Goal: Task Accomplishment & Management: Use online tool/utility

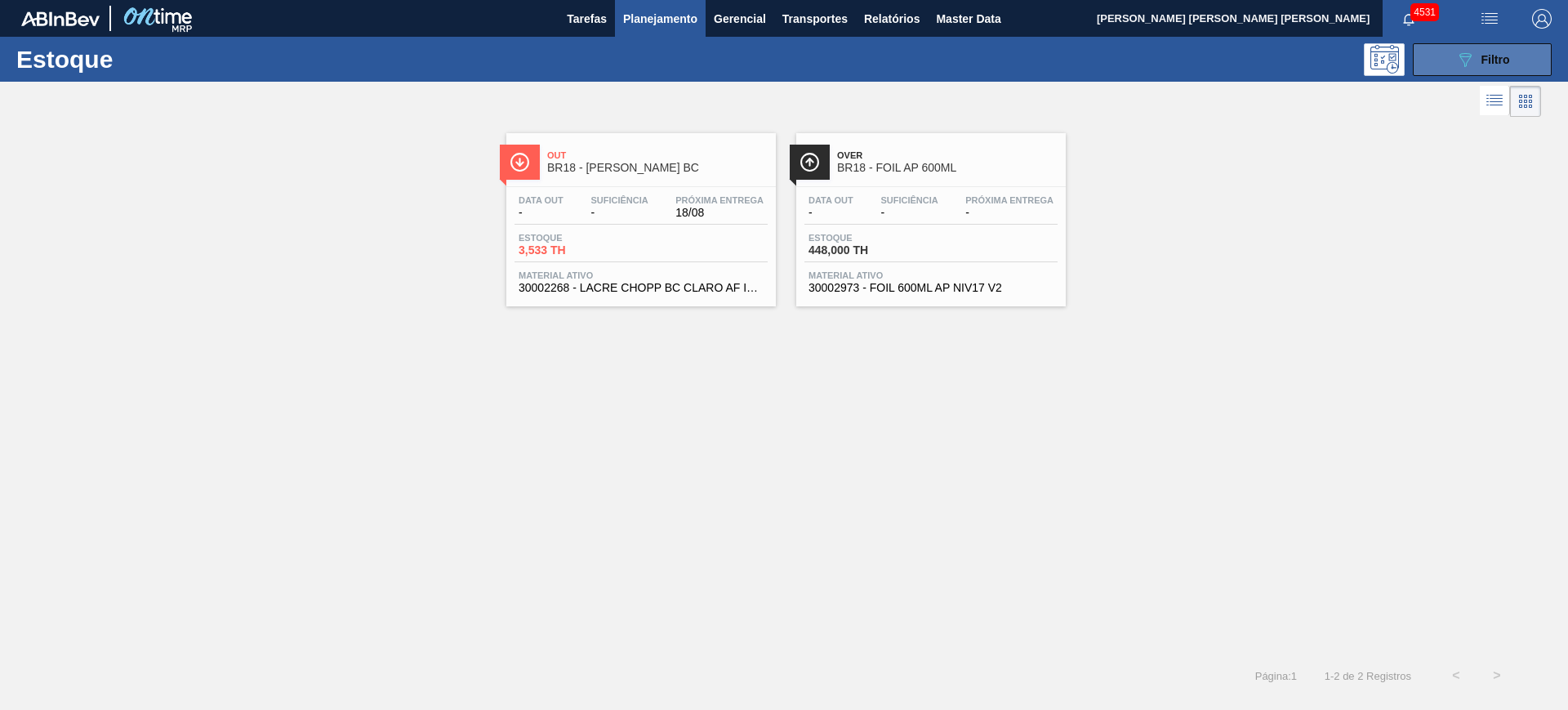
drag, startPoint x: 1426, startPoint y: 46, endPoint x: 1433, endPoint y: 61, distance: 16.6
click at [1429, 52] on button "089F7B8B-B2A5-4AFE-B5C0-19BA573D28AC Filtro" at bounding box center [1482, 60] width 139 height 33
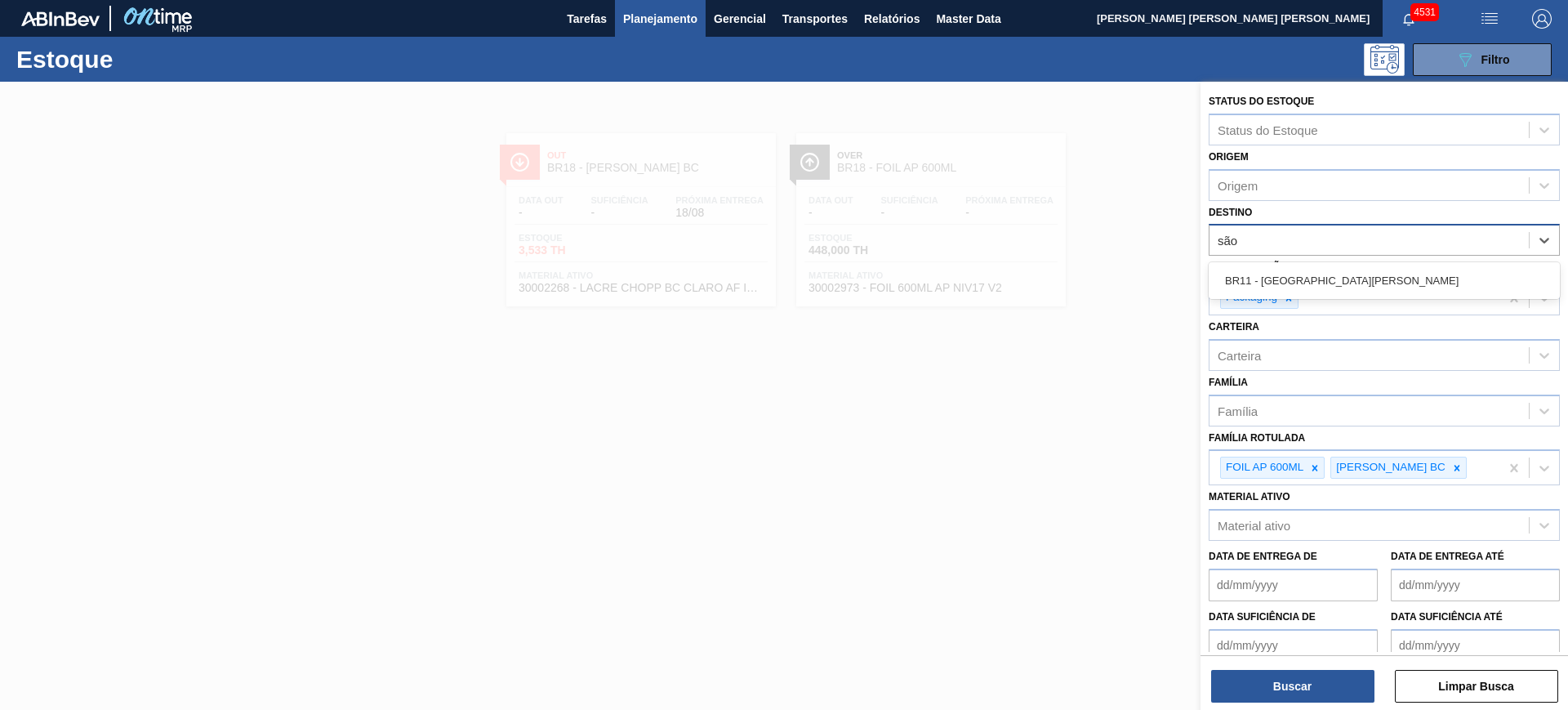
type input "são l"
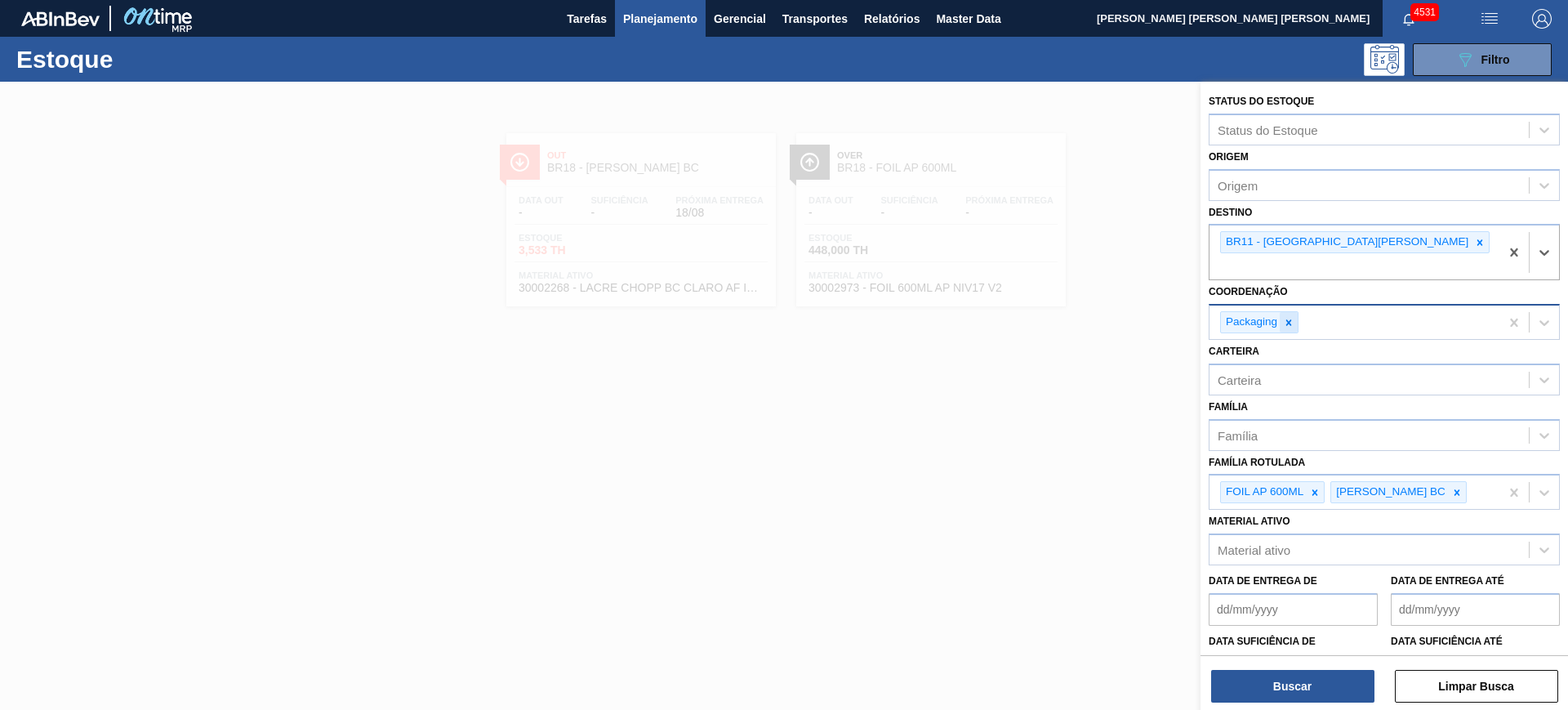
drag, startPoint x: 1291, startPoint y: 307, endPoint x: 1337, endPoint y: 333, distance: 52.8
click at [1291, 317] on icon at bounding box center [1288, 323] width 12 height 12
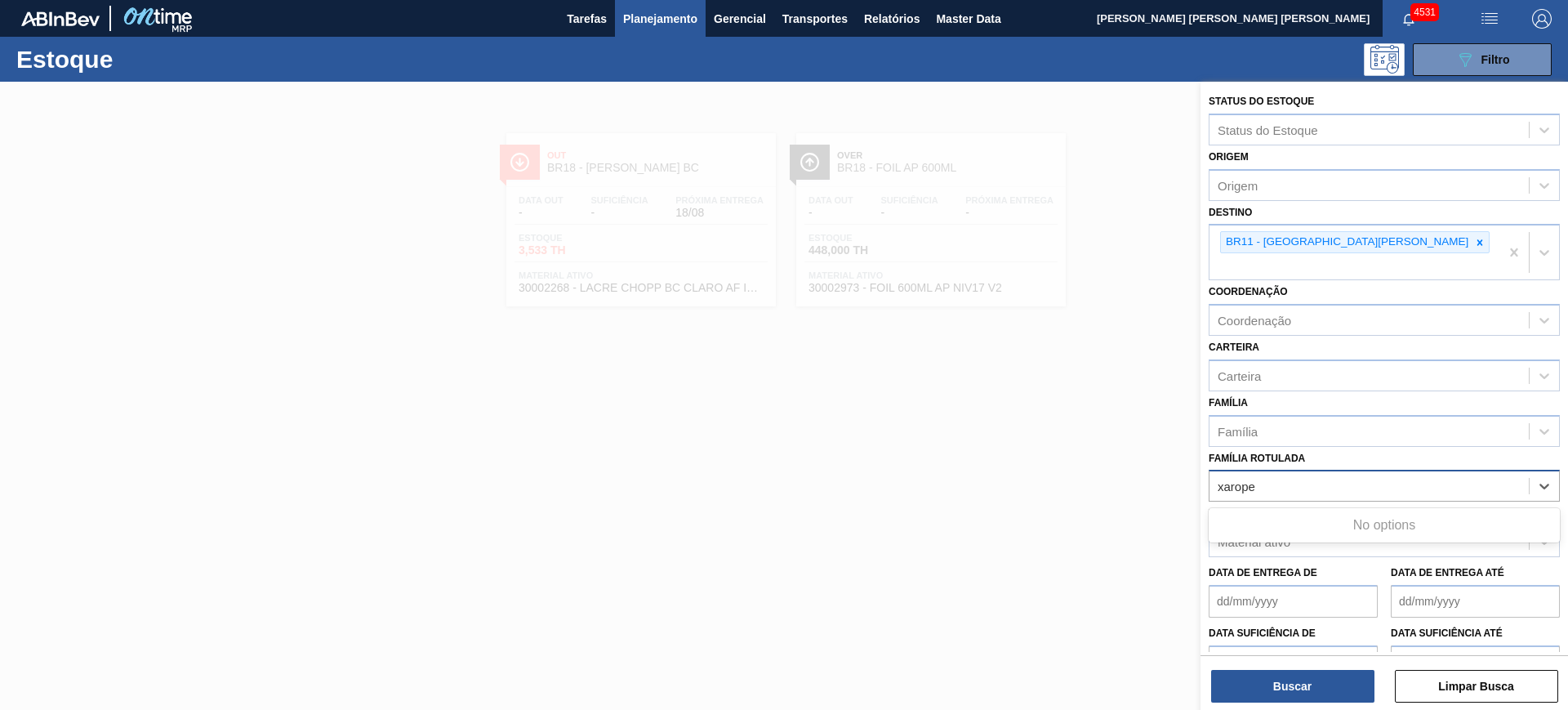
type Rotulada "xarope a"
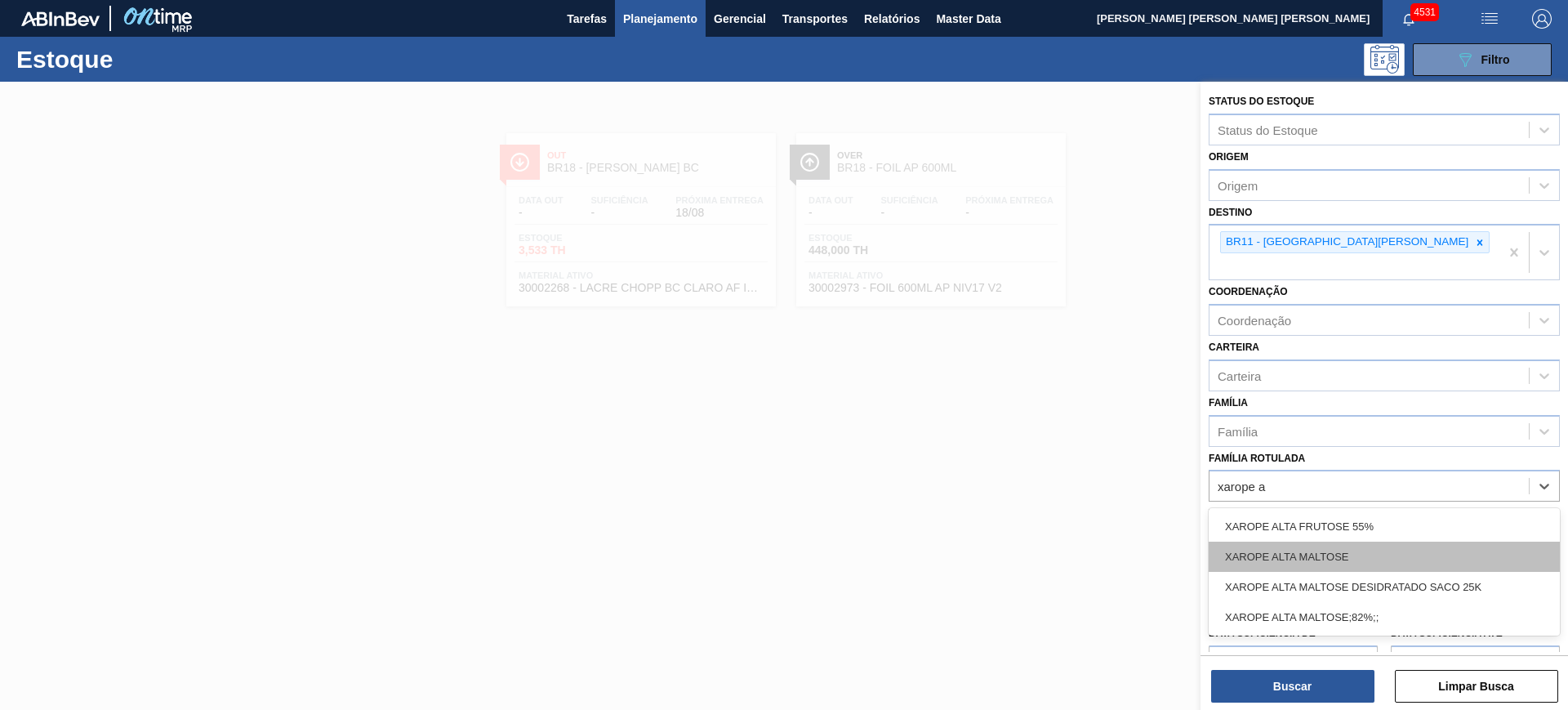
click at [1413, 542] on div "XAROPE ALTA MALTOSE" at bounding box center [1383, 556] width 351 height 30
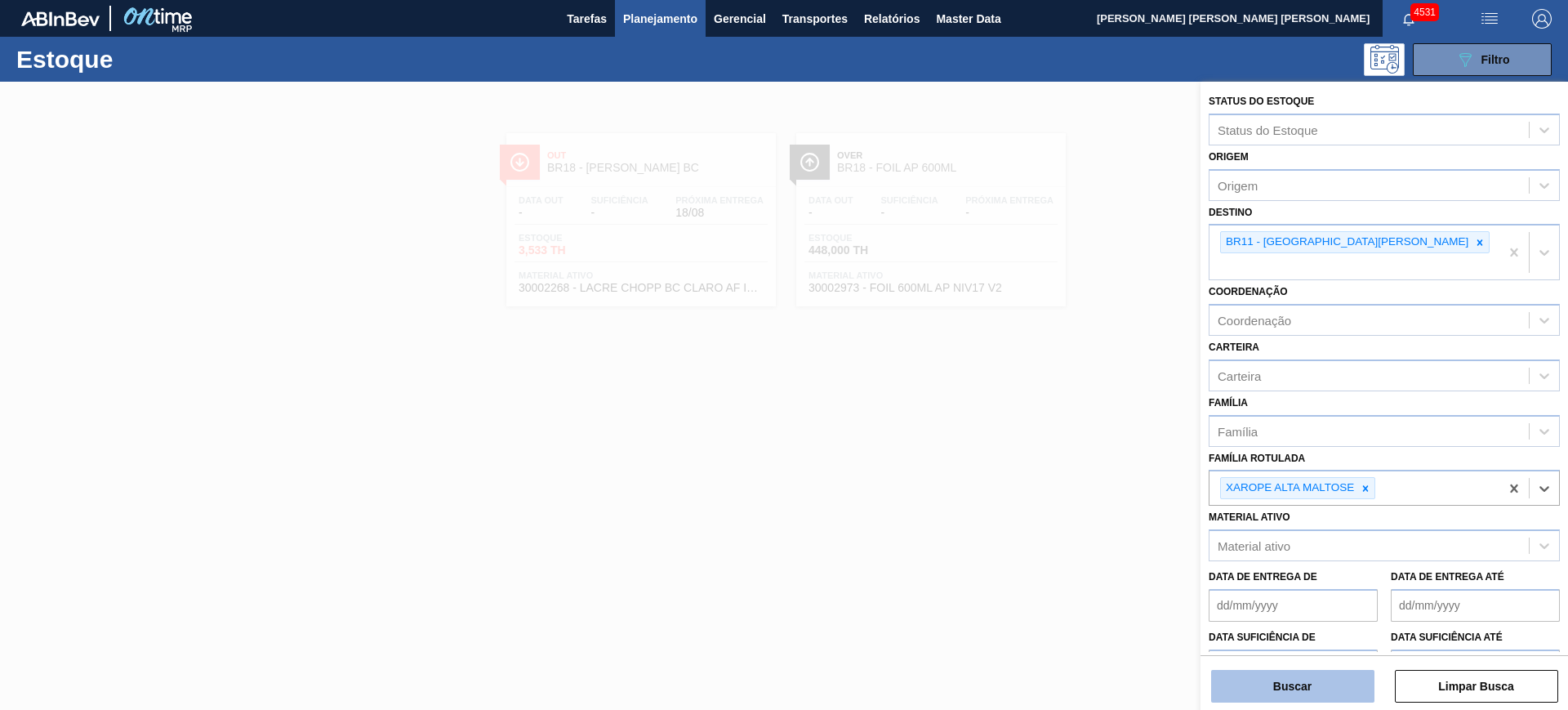
click at [1348, 683] on button "Buscar" at bounding box center [1292, 686] width 163 height 33
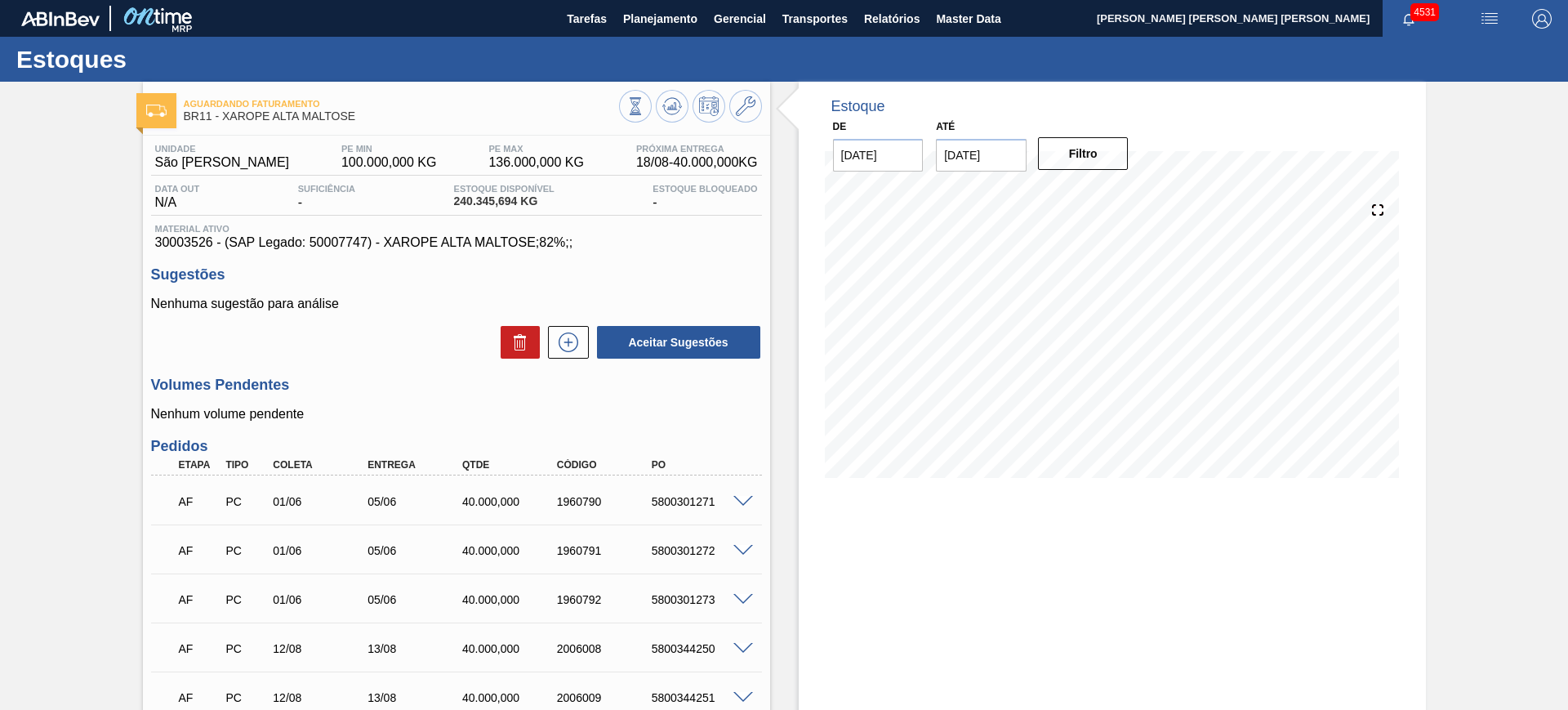
click at [1490, 19] on img "button" at bounding box center [1490, 18] width 19 height 19
click at [1439, 70] on li "Upload de Volumes" at bounding box center [1484, 58] width 141 height 29
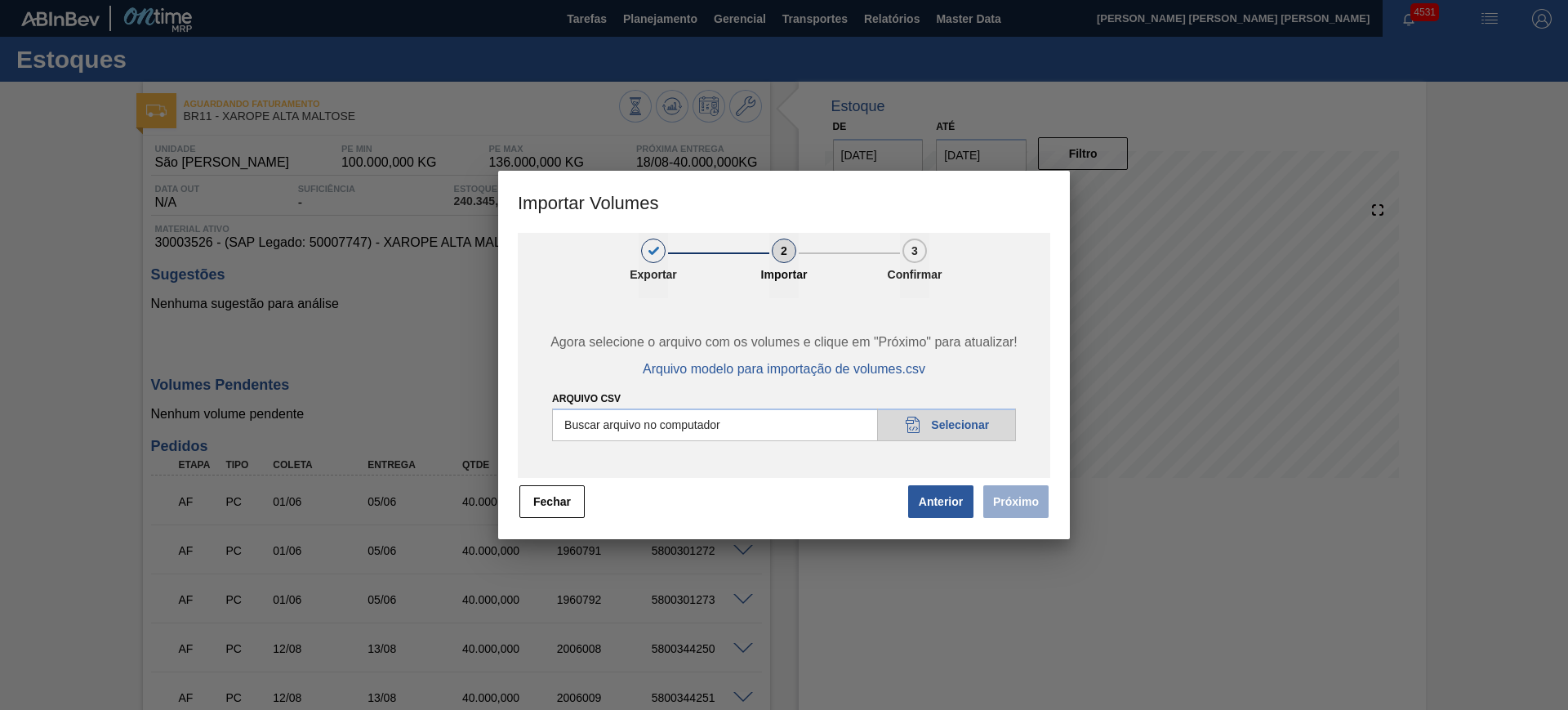
click at [762, 427] on input "Arquivo csv" at bounding box center [784, 425] width 463 height 33
type input "C:\fakepath\PedidoVolumeModeloImportacao (3).csv"
click at [1003, 492] on button "Próximo" at bounding box center [1016, 501] width 66 height 33
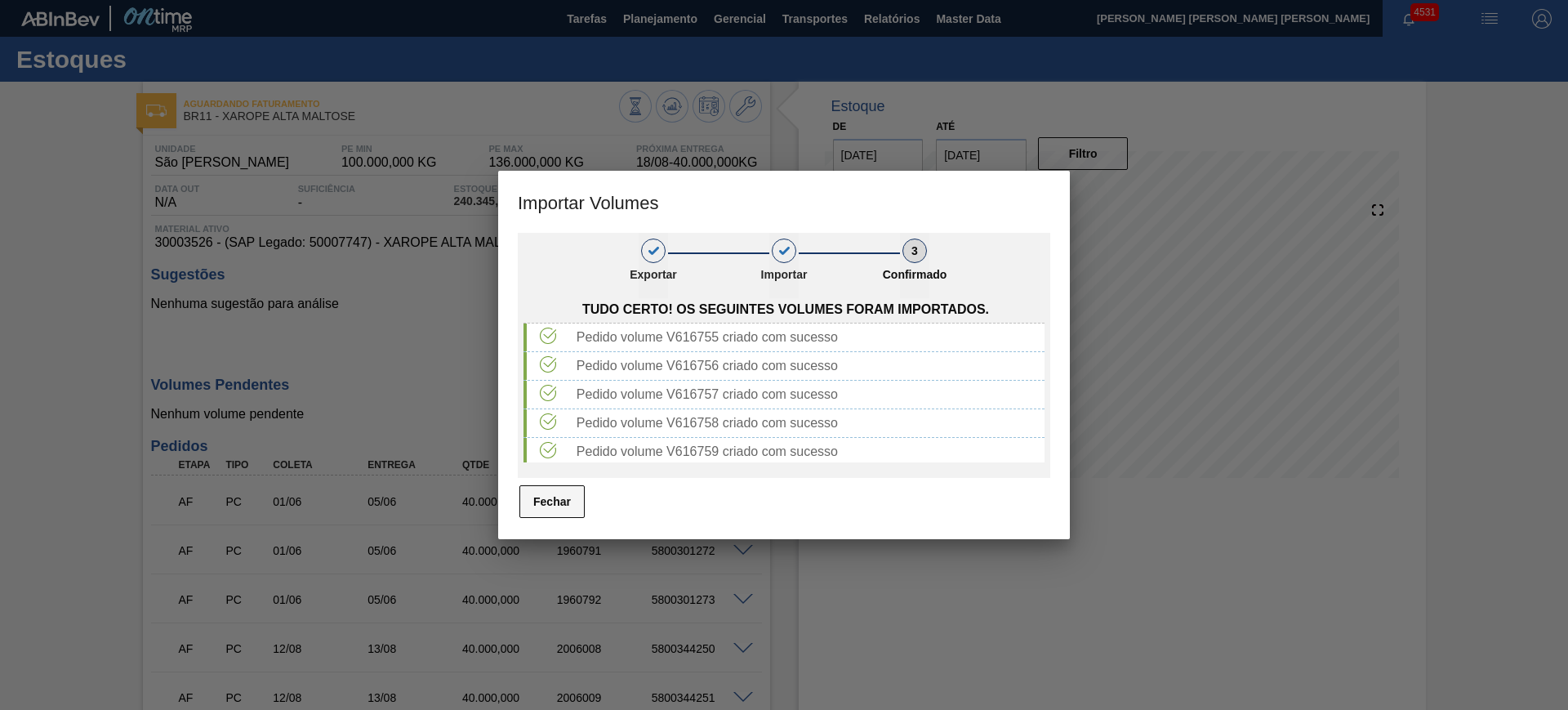
click at [546, 497] on button "Fechar" at bounding box center [552, 501] width 66 height 33
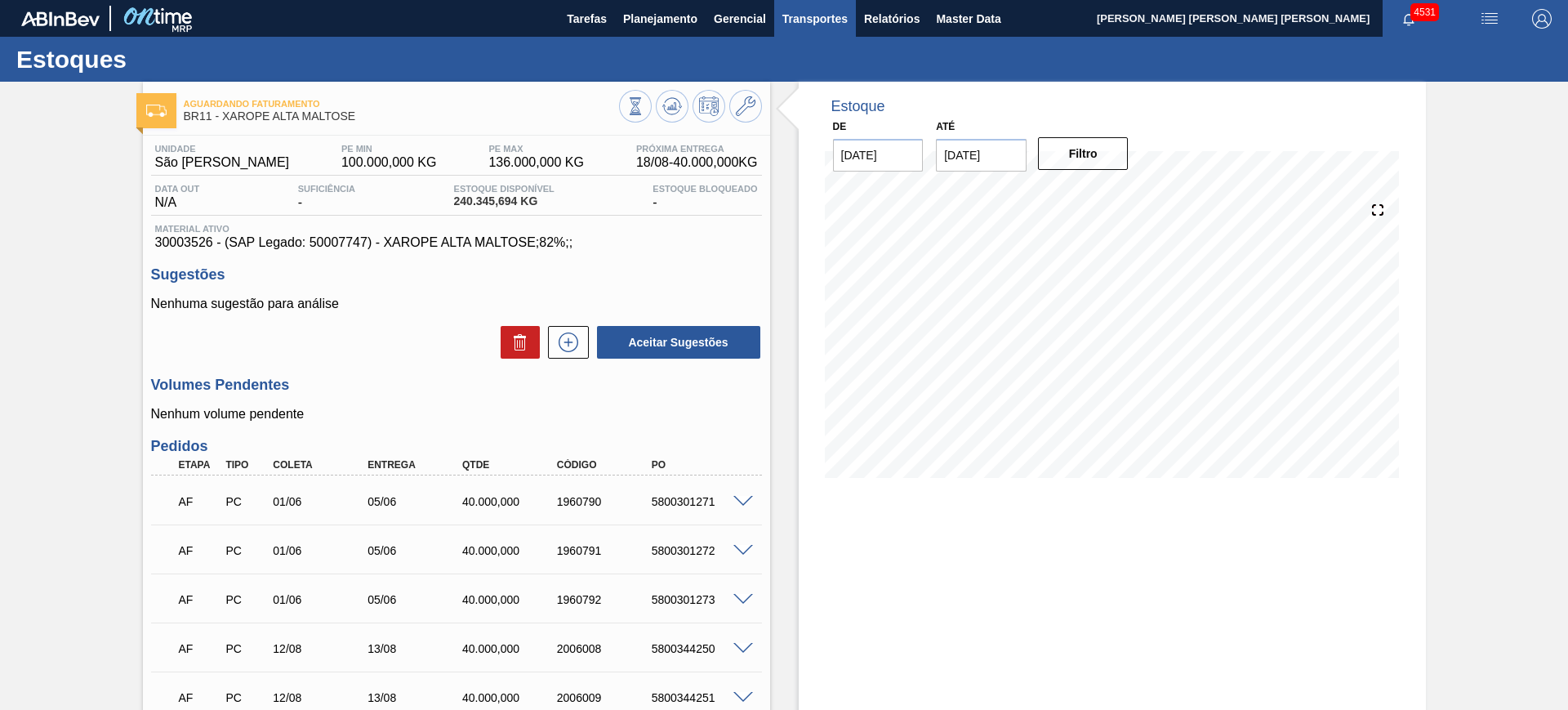
click at [806, 18] on span "Transportes" at bounding box center [815, 18] width 66 height 19
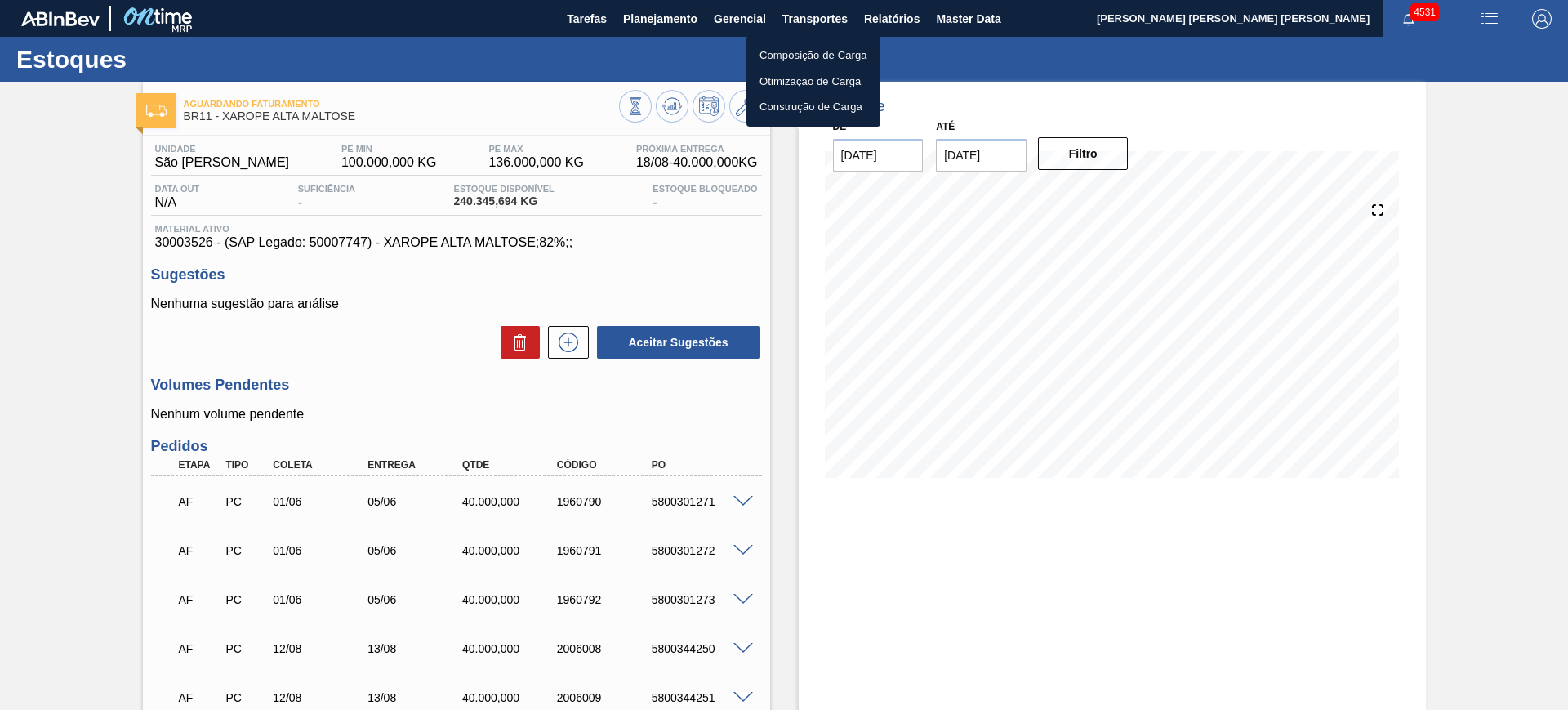
click at [820, 76] on li "Otimização de Carga" at bounding box center [814, 81] width 133 height 26
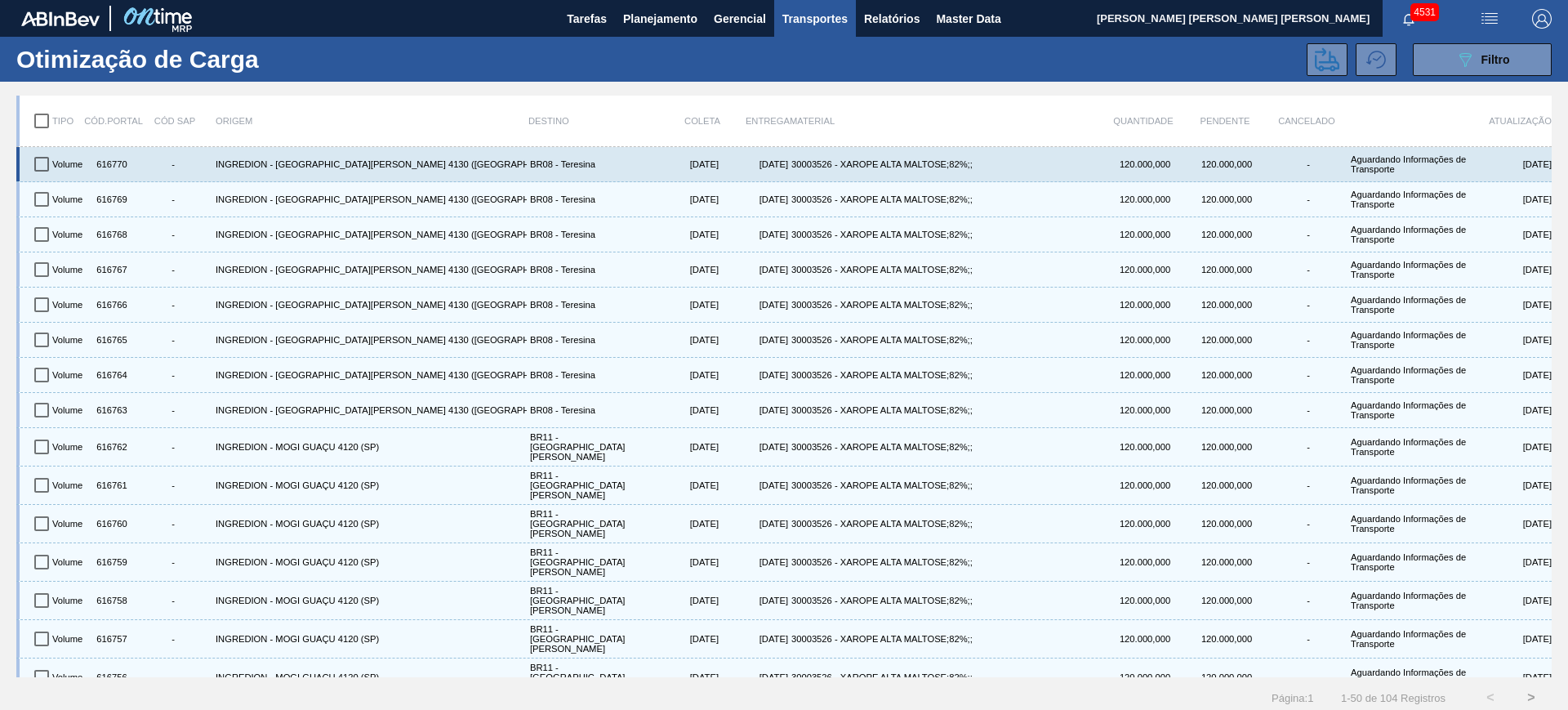
click at [36, 163] on input "checkbox" at bounding box center [41, 163] width 34 height 34
checkbox input "true"
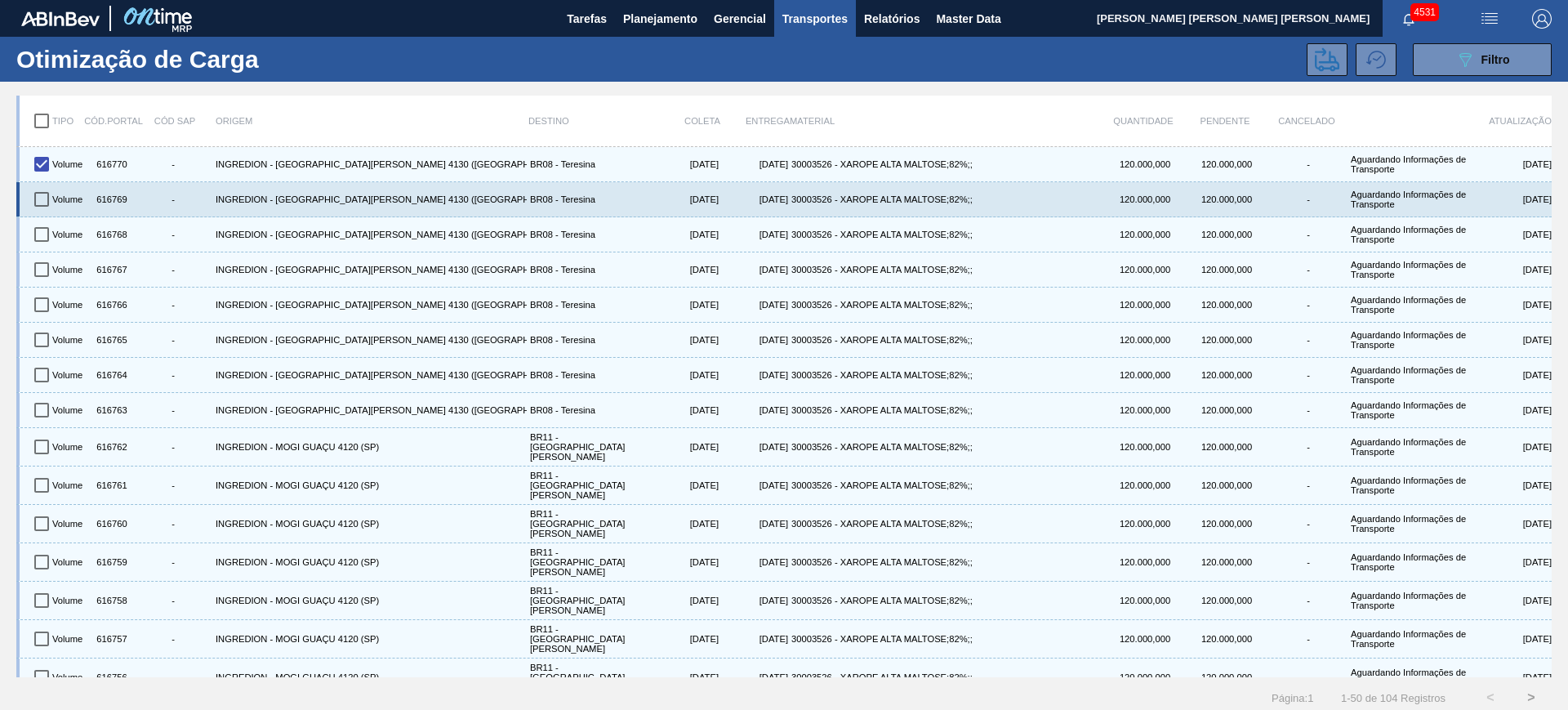
click at [44, 197] on input "checkbox" at bounding box center [41, 198] width 34 height 34
checkbox input "true"
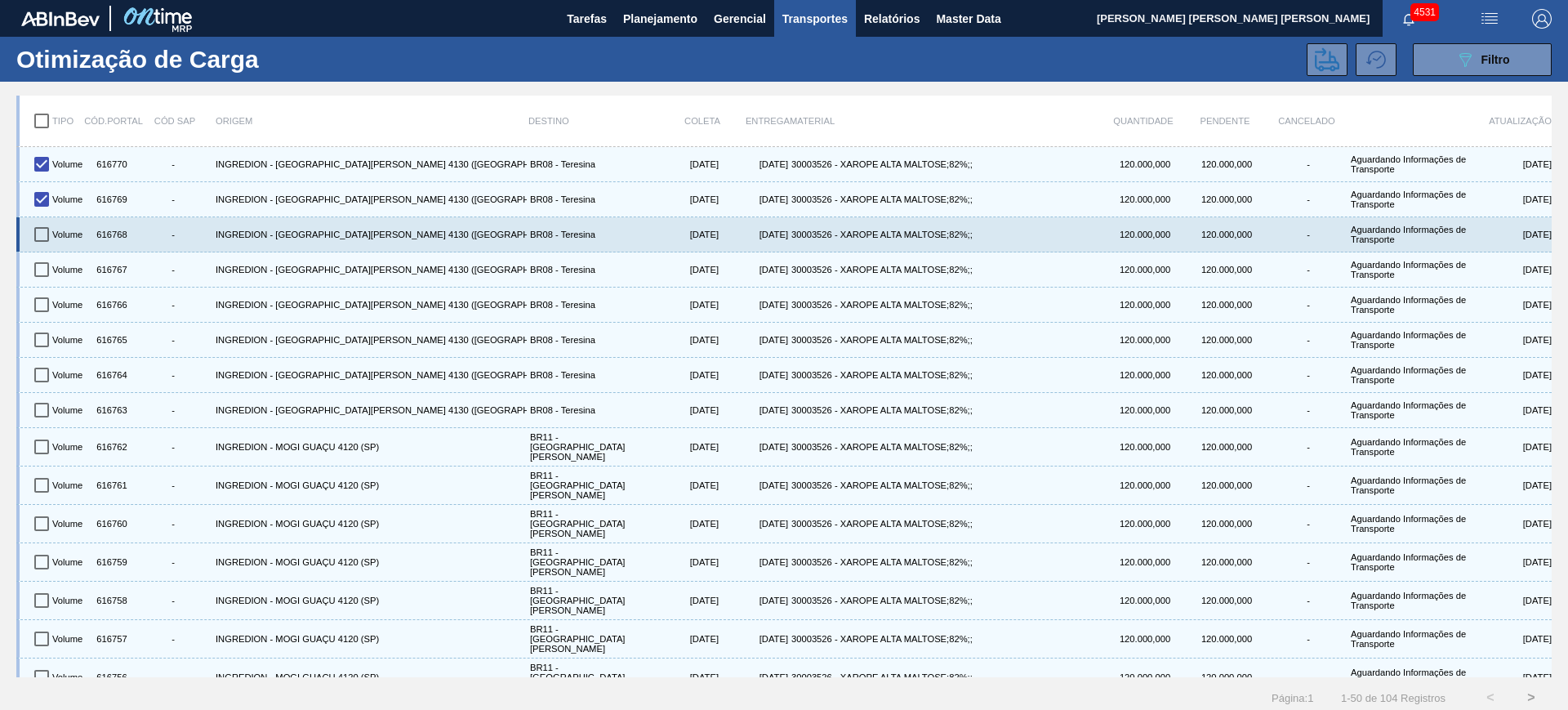
click at [43, 222] on input "checkbox" at bounding box center [41, 234] width 34 height 34
checkbox input "true"
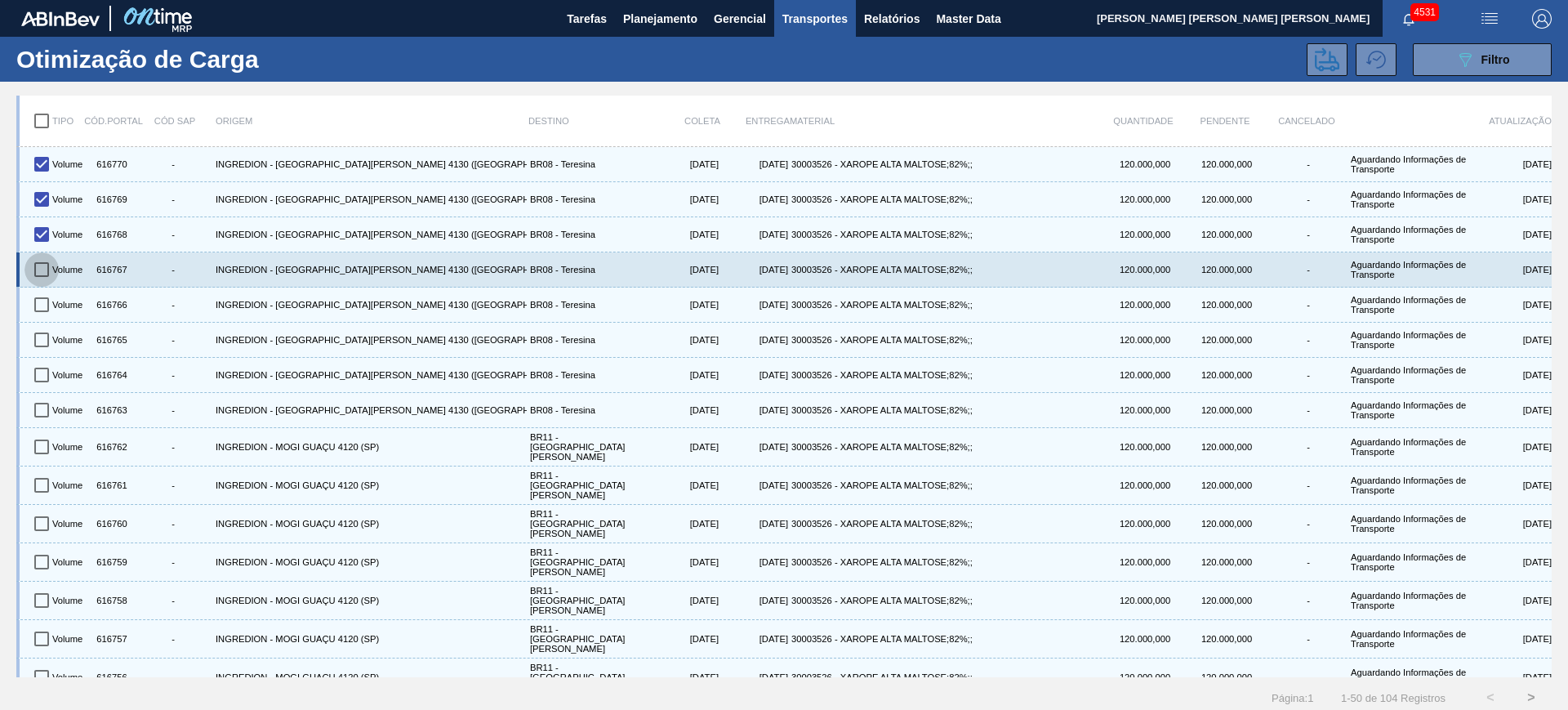
click at [44, 259] on input "checkbox" at bounding box center [41, 269] width 34 height 34
checkbox input "true"
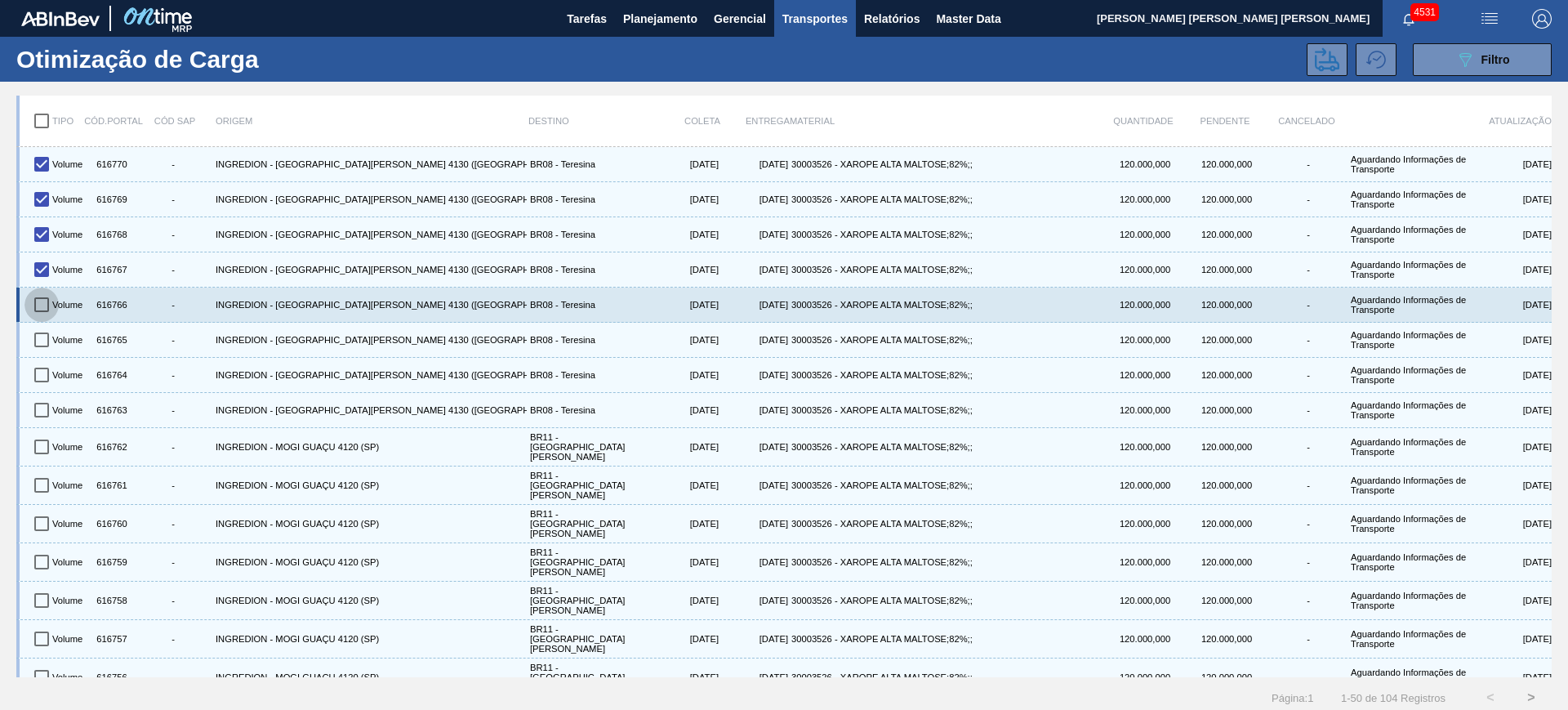
click at [44, 287] on input "checkbox" at bounding box center [41, 304] width 34 height 34
checkbox input "true"
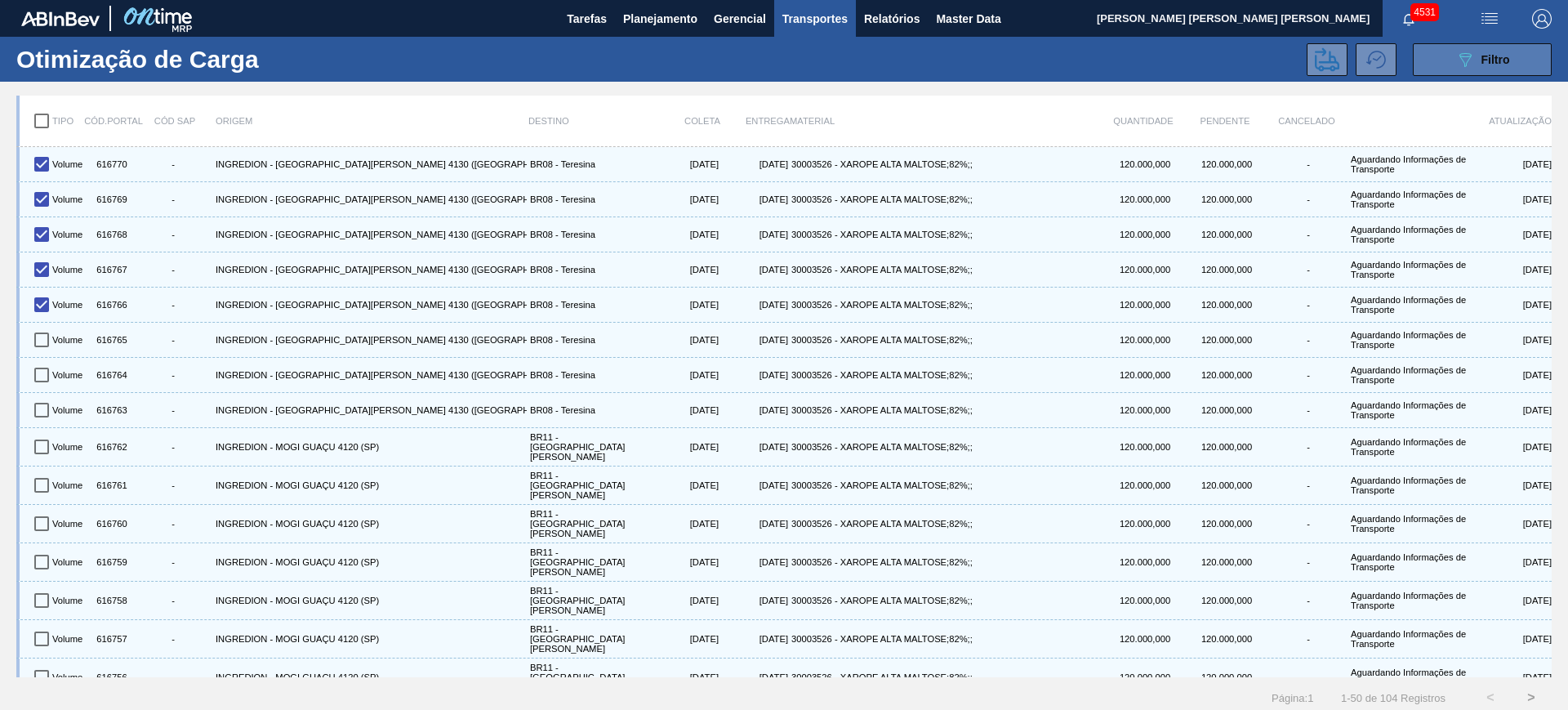
click at [1475, 66] on div "089F7B8B-B2A5-4AFE-B5C0-19BA573D28AC Filtro" at bounding box center [1482, 59] width 55 height 19
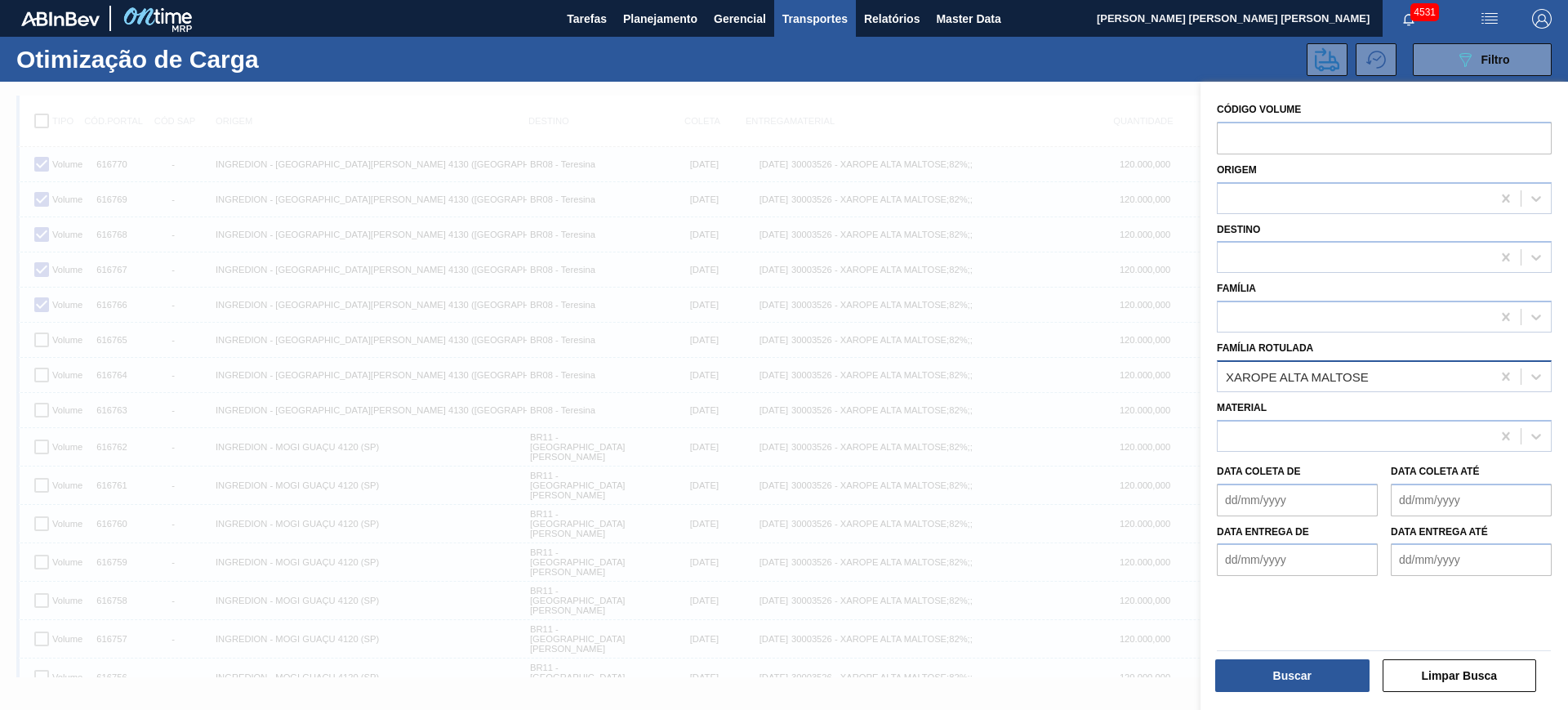
click at [1385, 381] on div "XAROPE ALTA MALTOSE" at bounding box center [1354, 375] width 274 height 23
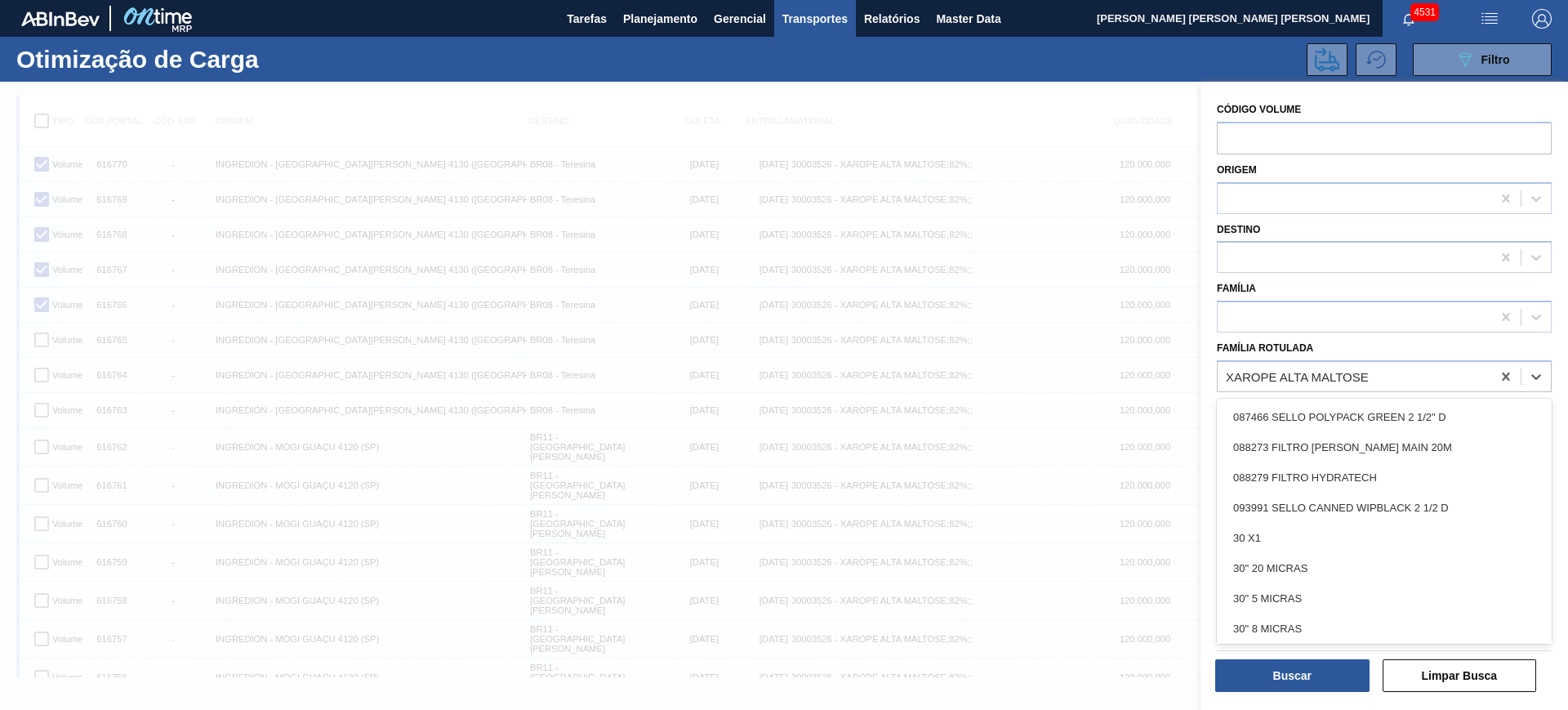
click at [1398, 351] on div "Família Rotulada option 087466 SELLO POLYPACK GREEN 2 1/2" D focused, 1 of 101.…" at bounding box center [1384, 364] width 335 height 55
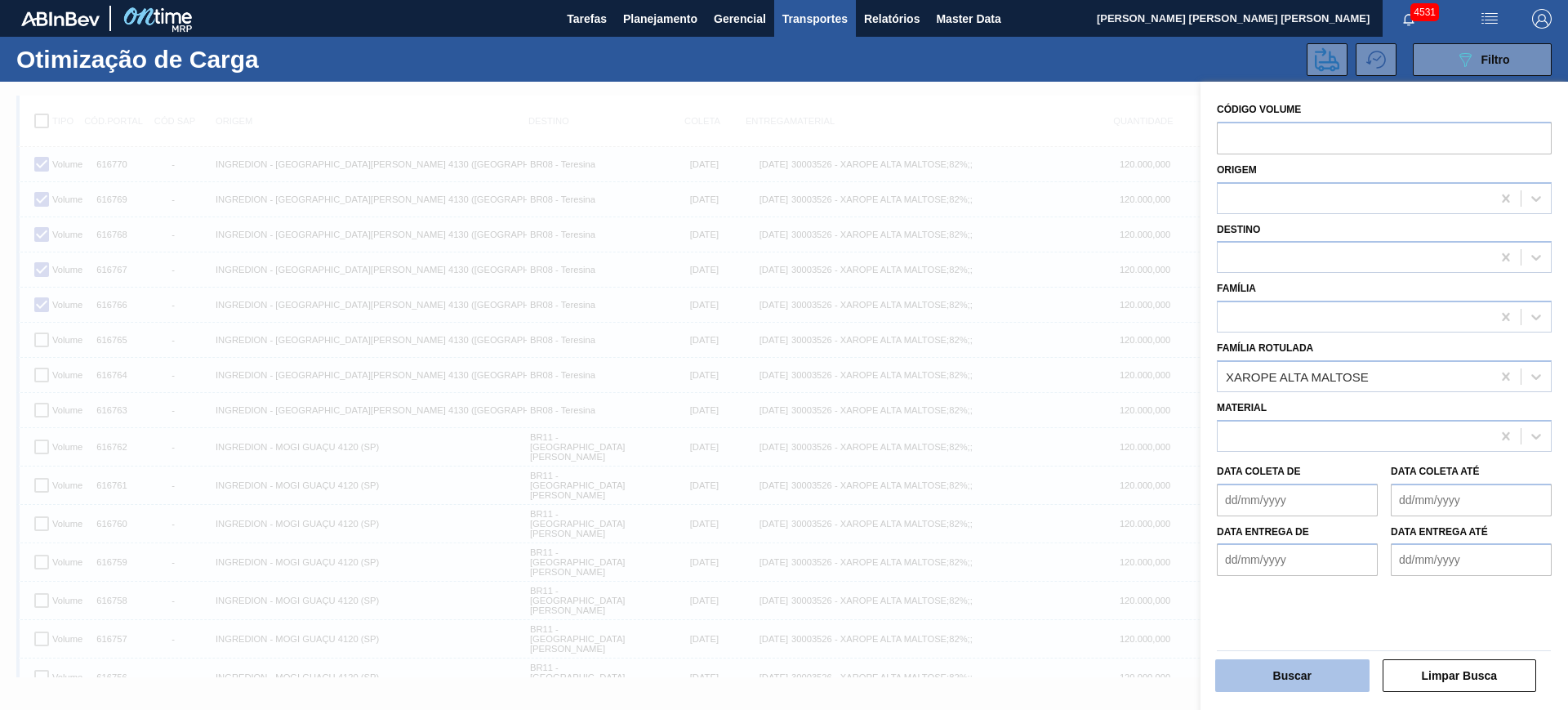
click at [1341, 661] on button "Buscar" at bounding box center [1292, 675] width 155 height 33
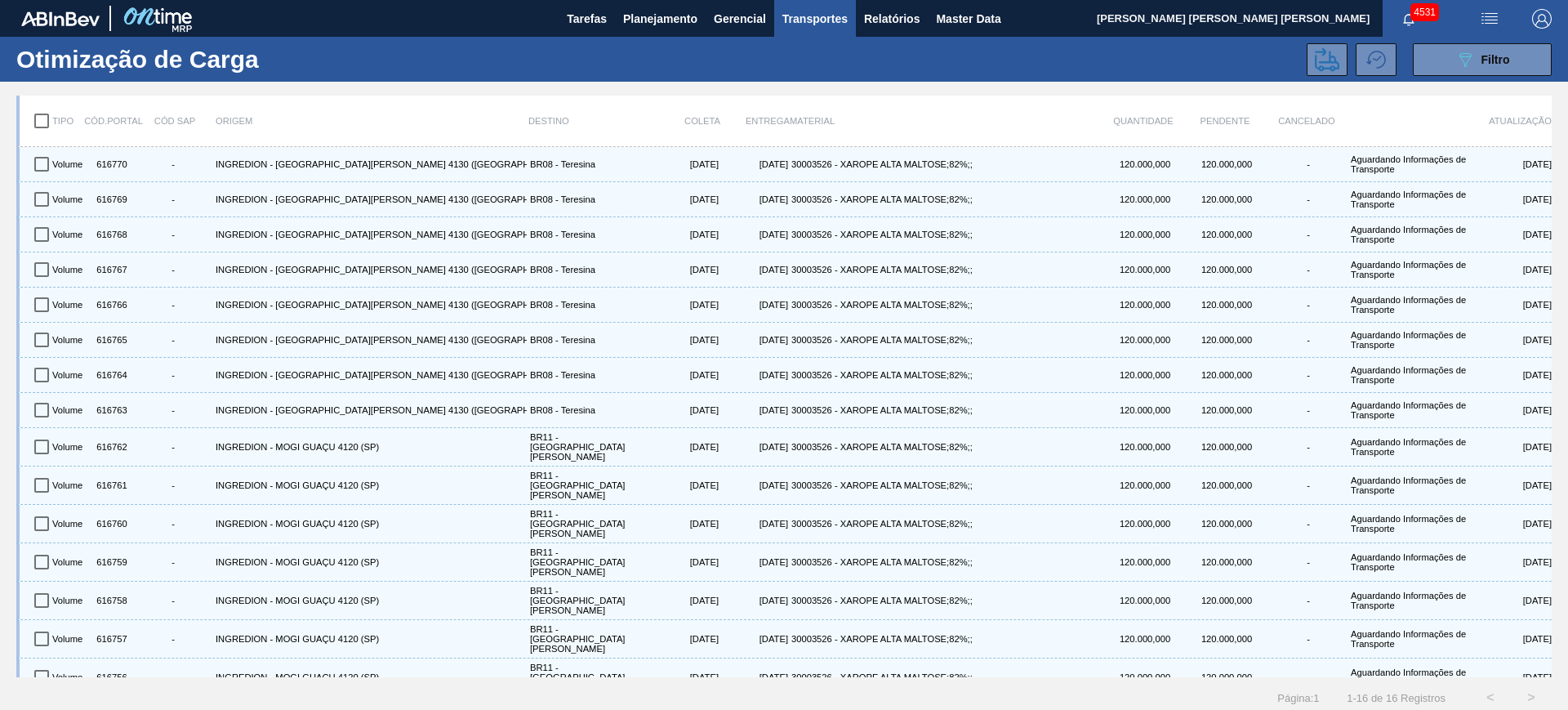
click at [49, 114] on input "checkbox" at bounding box center [41, 120] width 34 height 34
checkbox input "true"
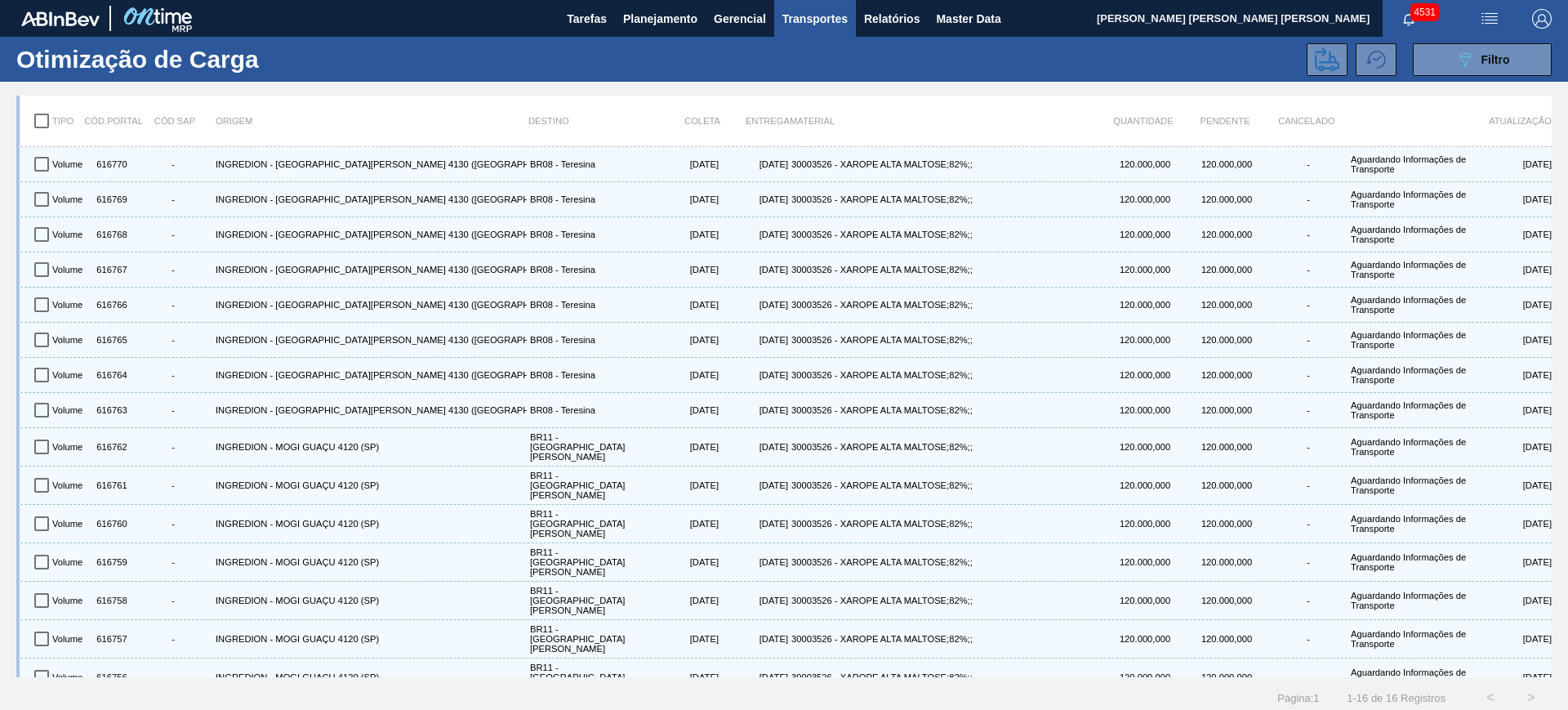
checkbox input "true"
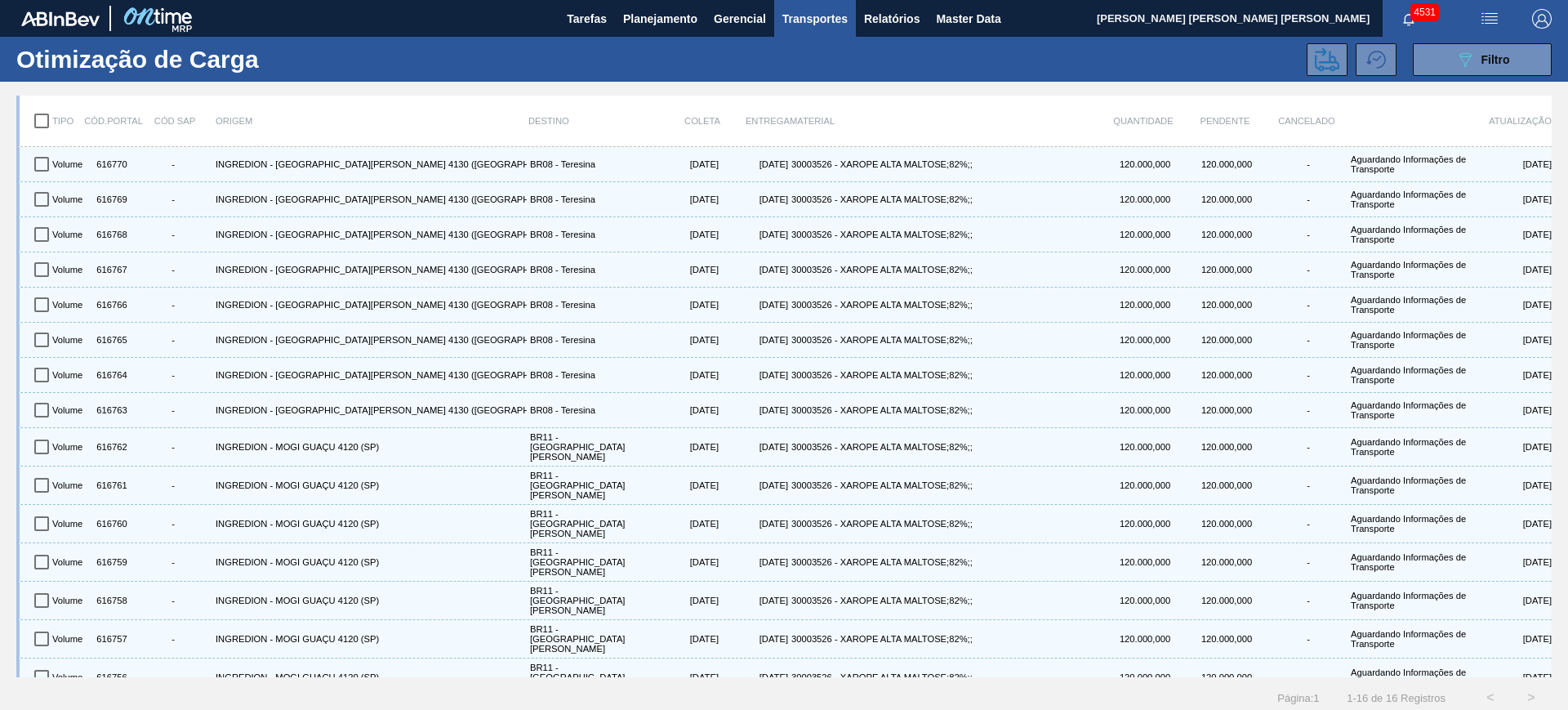
checkbox input "true"
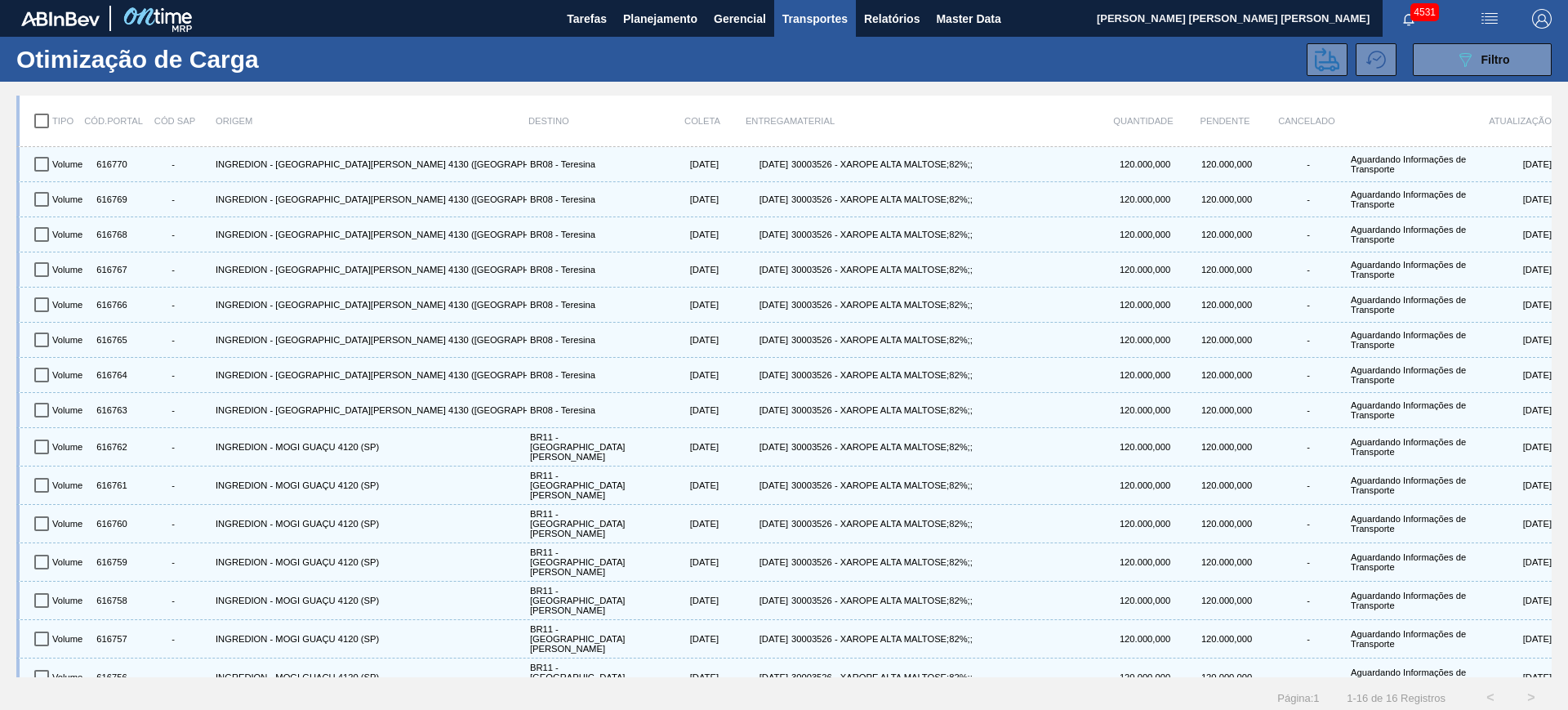
checkbox input "true"
click at [1316, 56] on icon at bounding box center [1326, 59] width 24 height 24
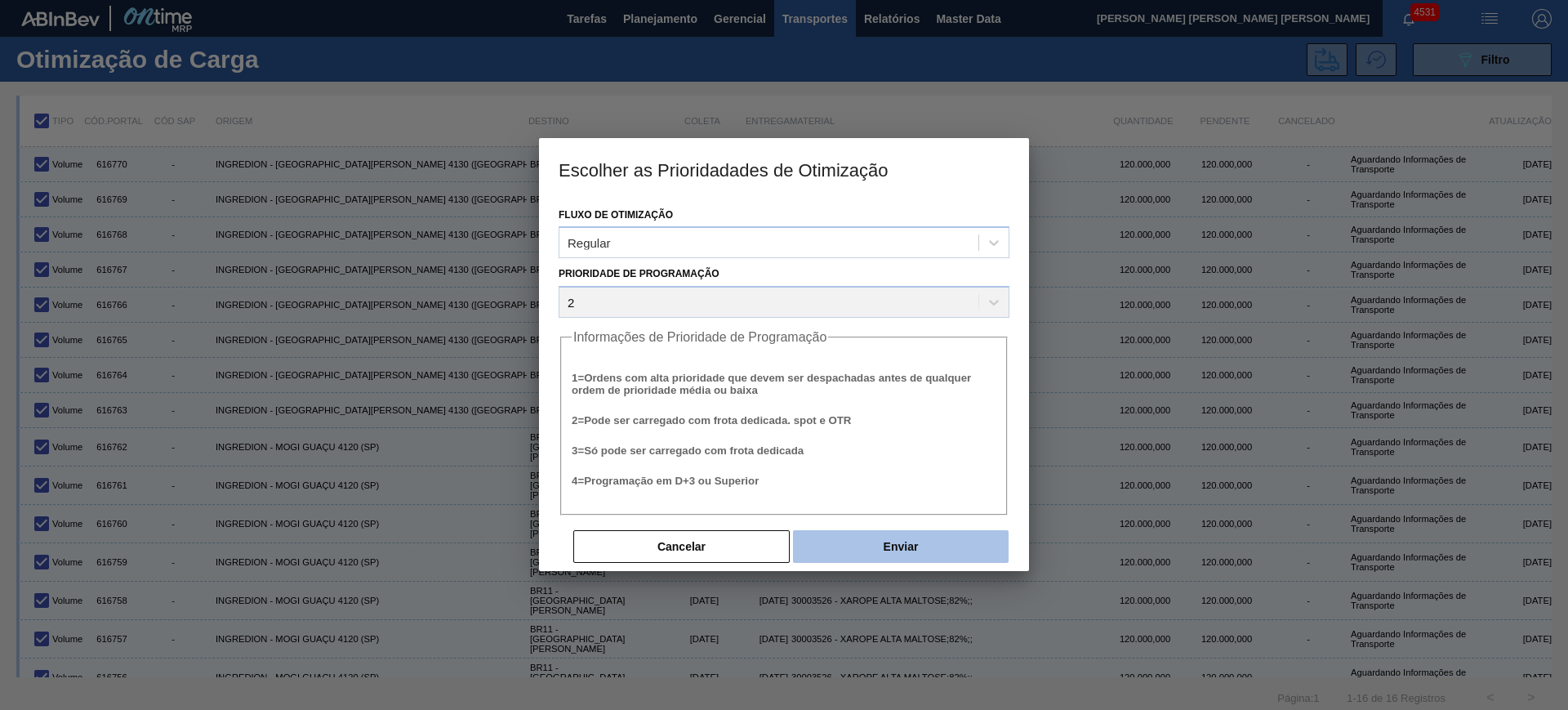
click at [894, 544] on button "Enviar" at bounding box center [901, 547] width 216 height 33
